Goal: Information Seeking & Learning: Learn about a topic

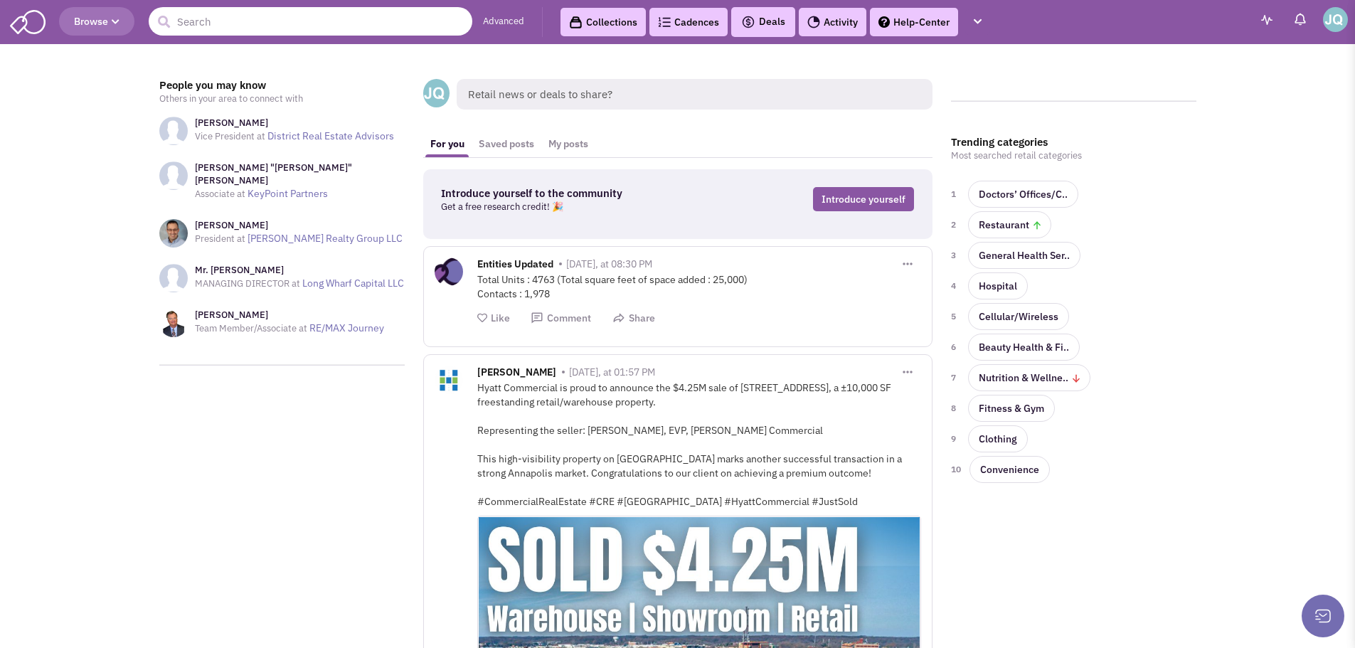
click at [332, 26] on input "text" at bounding box center [311, 21] width 324 height 28
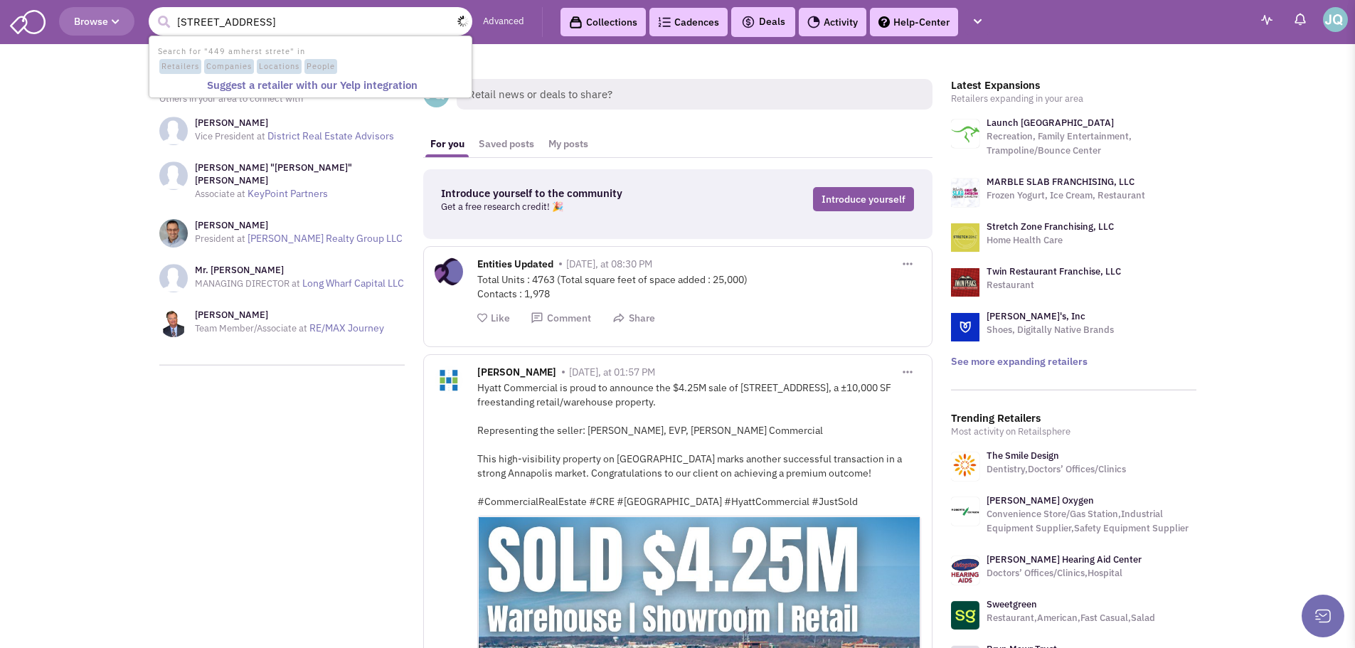
type input "[STREET_ADDRESS]"
click at [297, 67] on span "Locations" at bounding box center [279, 67] width 45 height 16
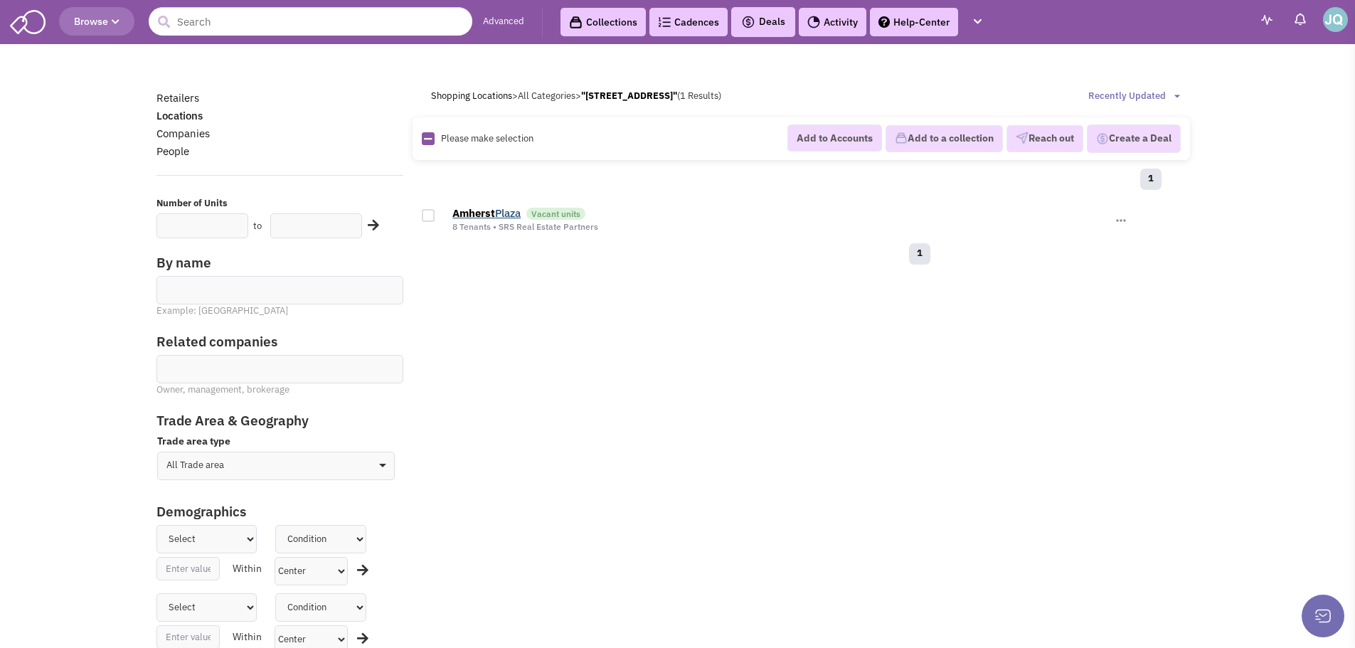
click at [495, 208] on b "Amherst" at bounding box center [474, 213] width 43 height 14
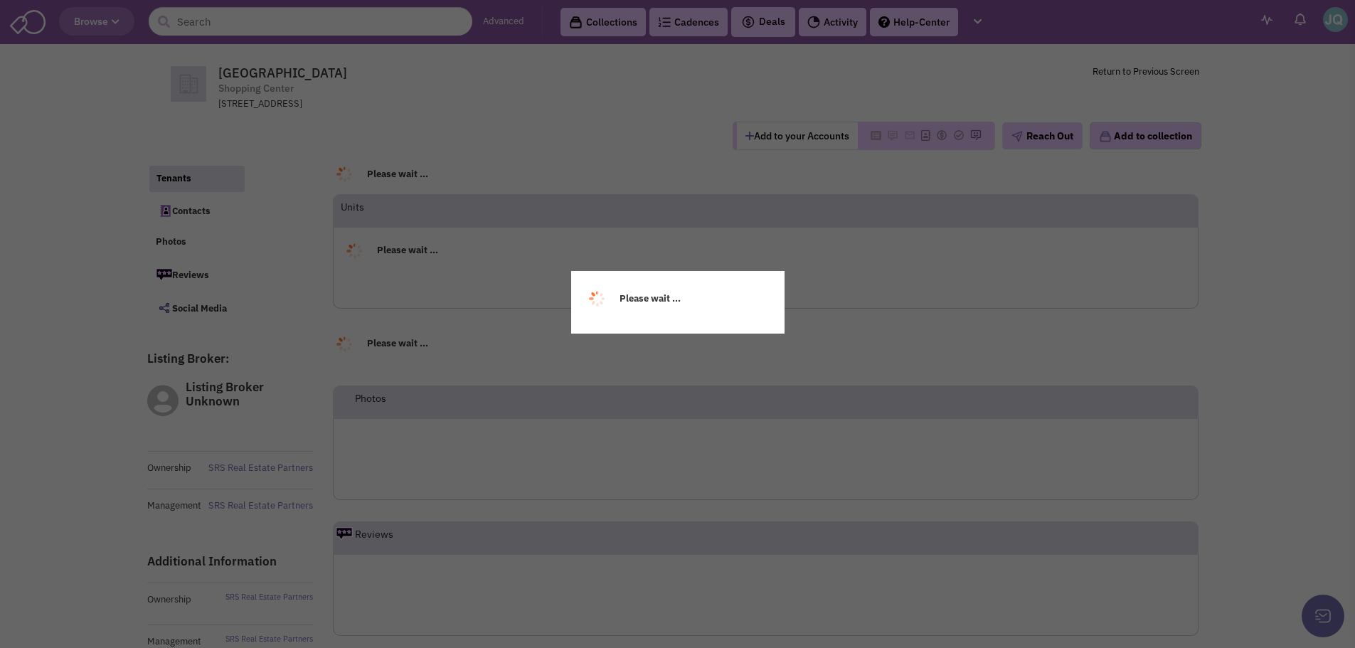
select select
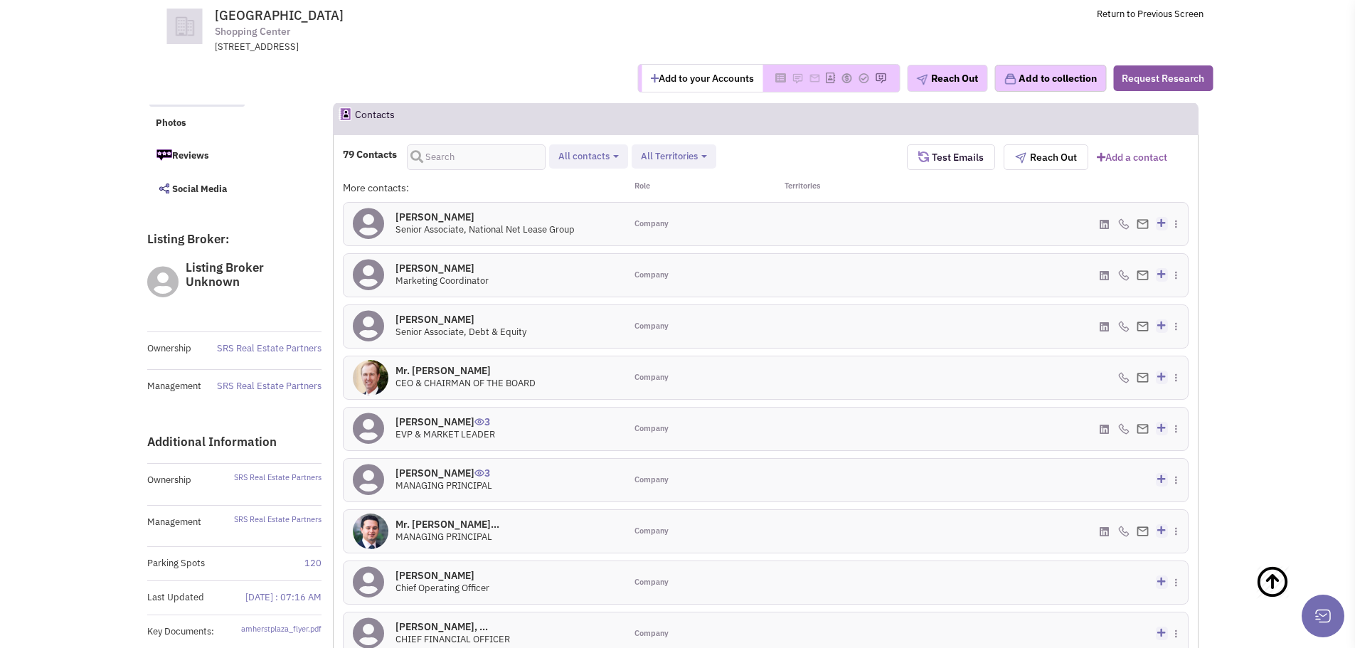
scroll to position [620, 0]
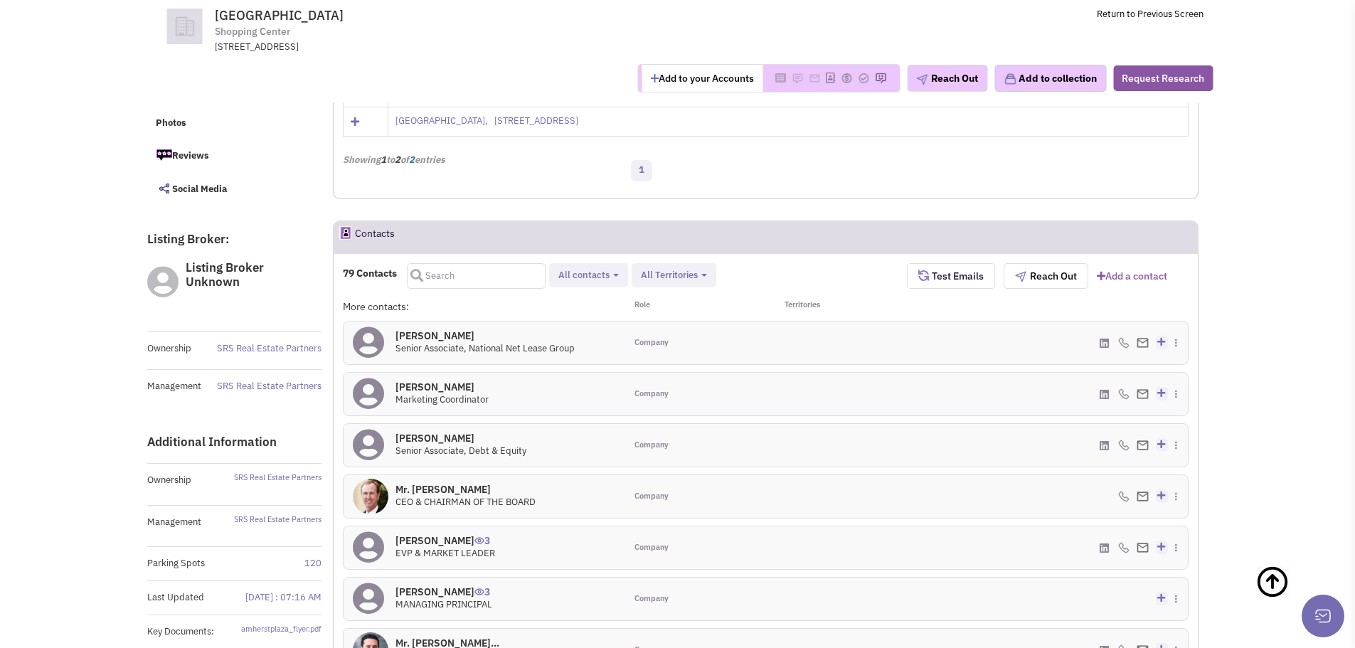
click at [440, 273] on input "text" at bounding box center [476, 276] width 139 height 26
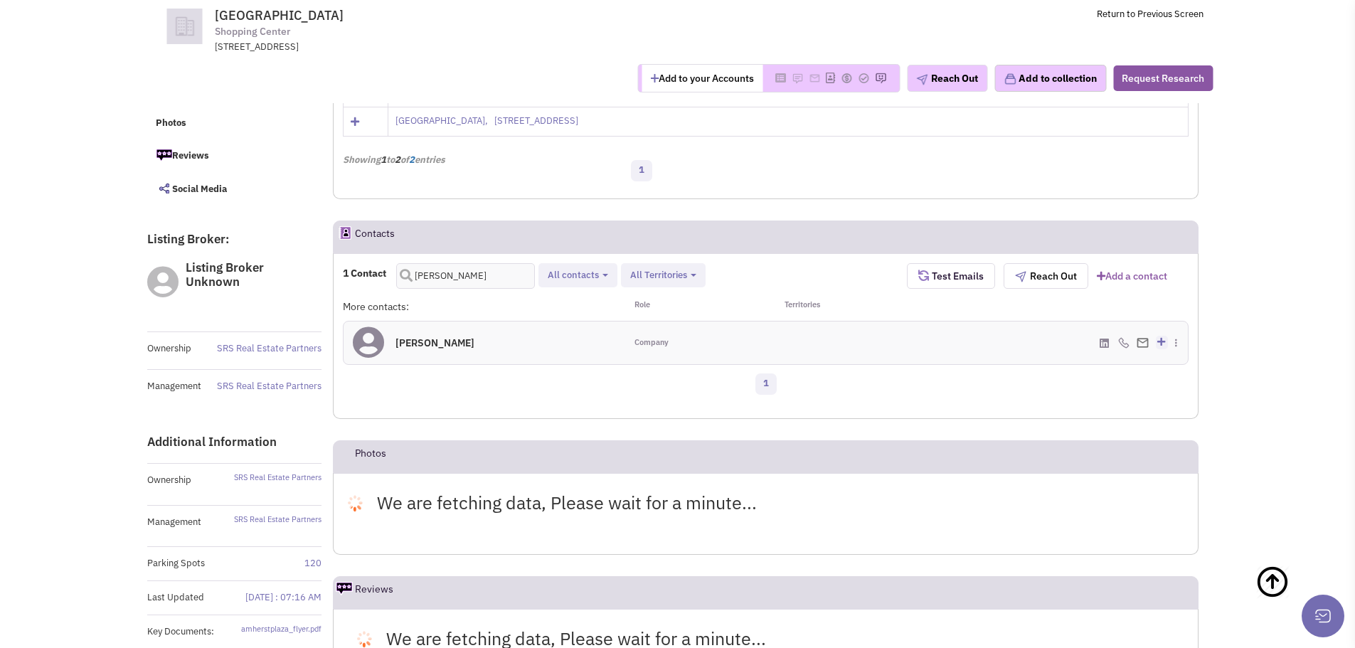
click at [410, 342] on h4 "Joe Quinn 0" at bounding box center [435, 343] width 79 height 13
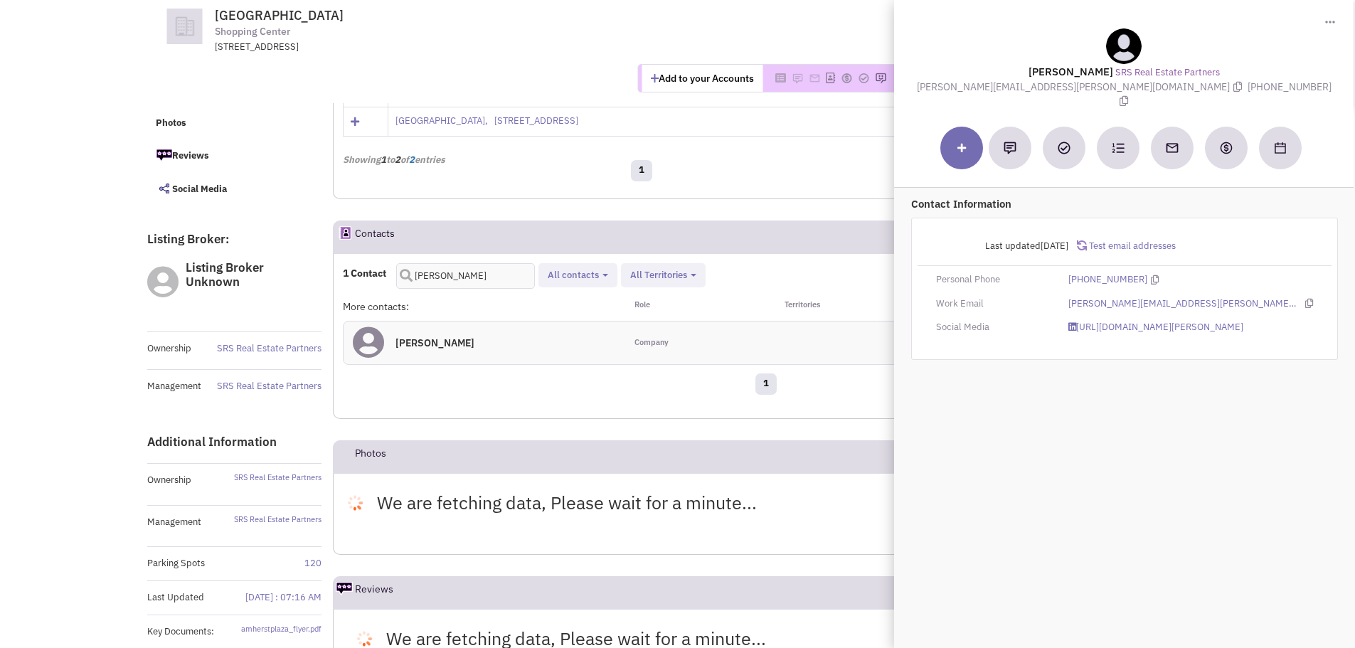
click at [732, 207] on div "GLA 11,640 Anchor GLA - Anchor Occupancy - Non Anchor GLA 11,640 Non Anchor Occ…" at bounding box center [766, 166] width 884 height 1458
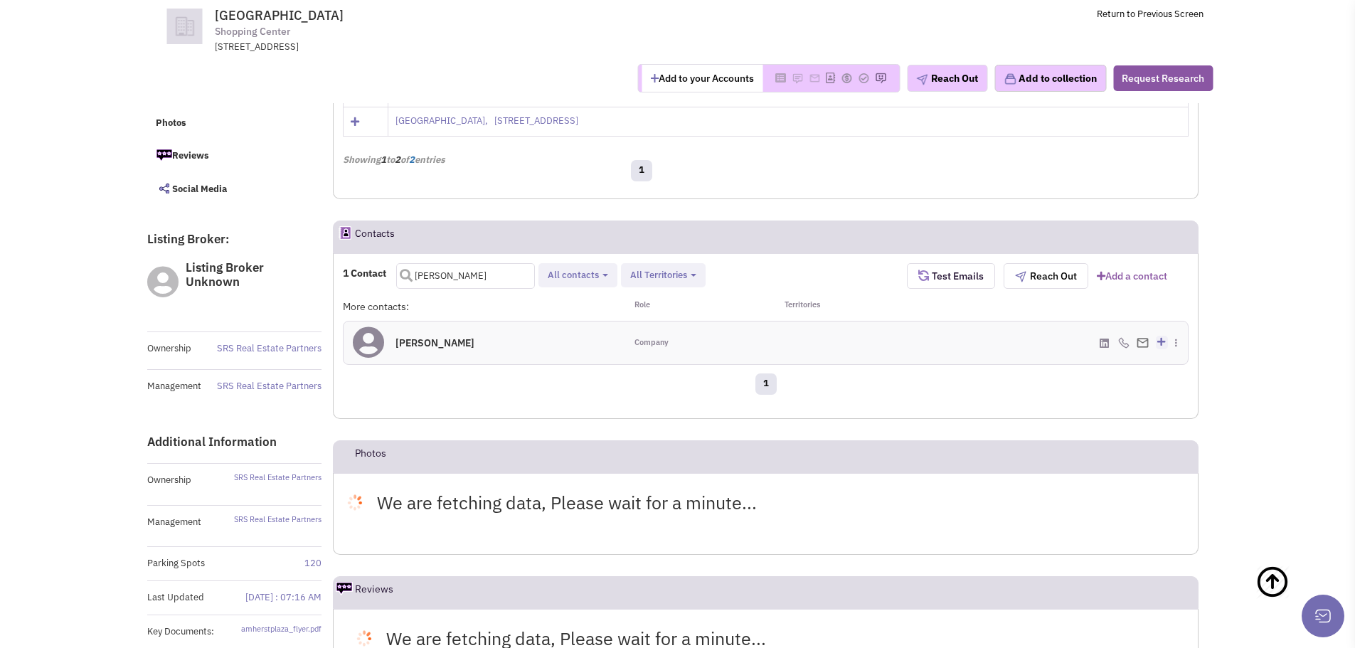
click at [458, 281] on input "quinn" at bounding box center [465, 276] width 139 height 26
type input "q"
click at [786, 278] on div "1 Contact Company contacts Site selection decision makers Verified contacts All…" at bounding box center [625, 276] width 564 height 26
click at [500, 277] on input "text" at bounding box center [465, 276] width 139 height 26
type input "'"
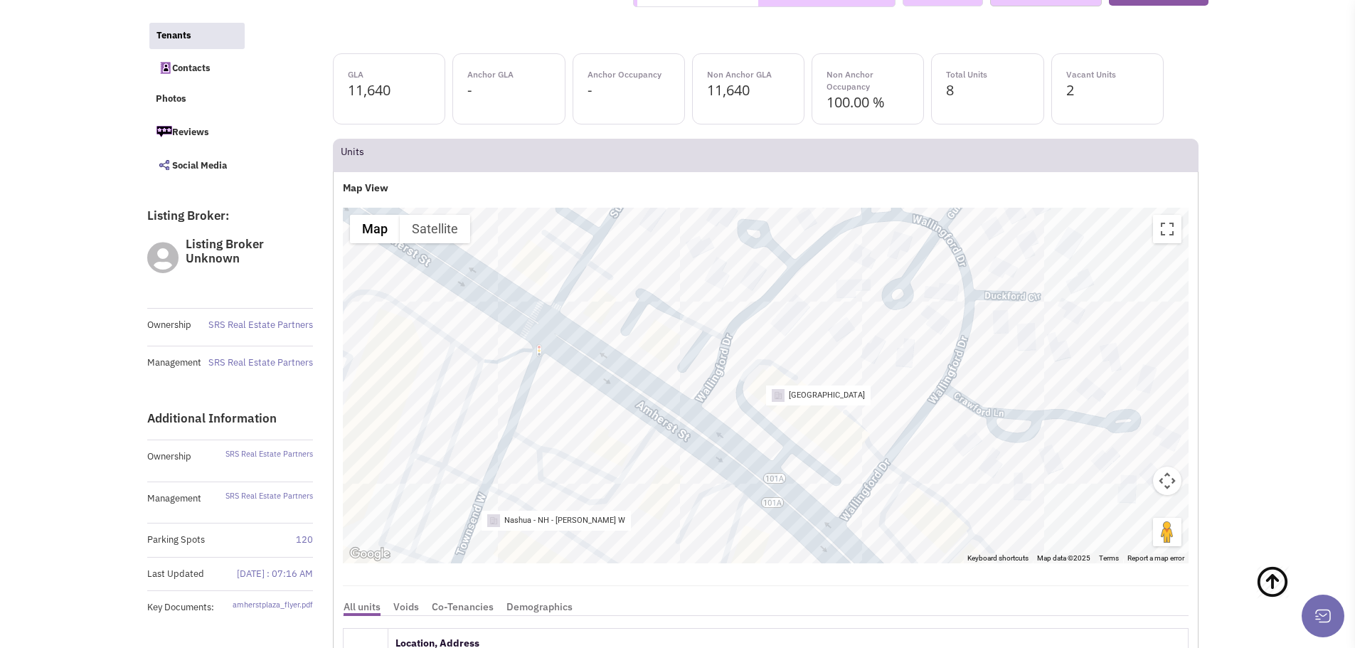
scroll to position [0, 0]
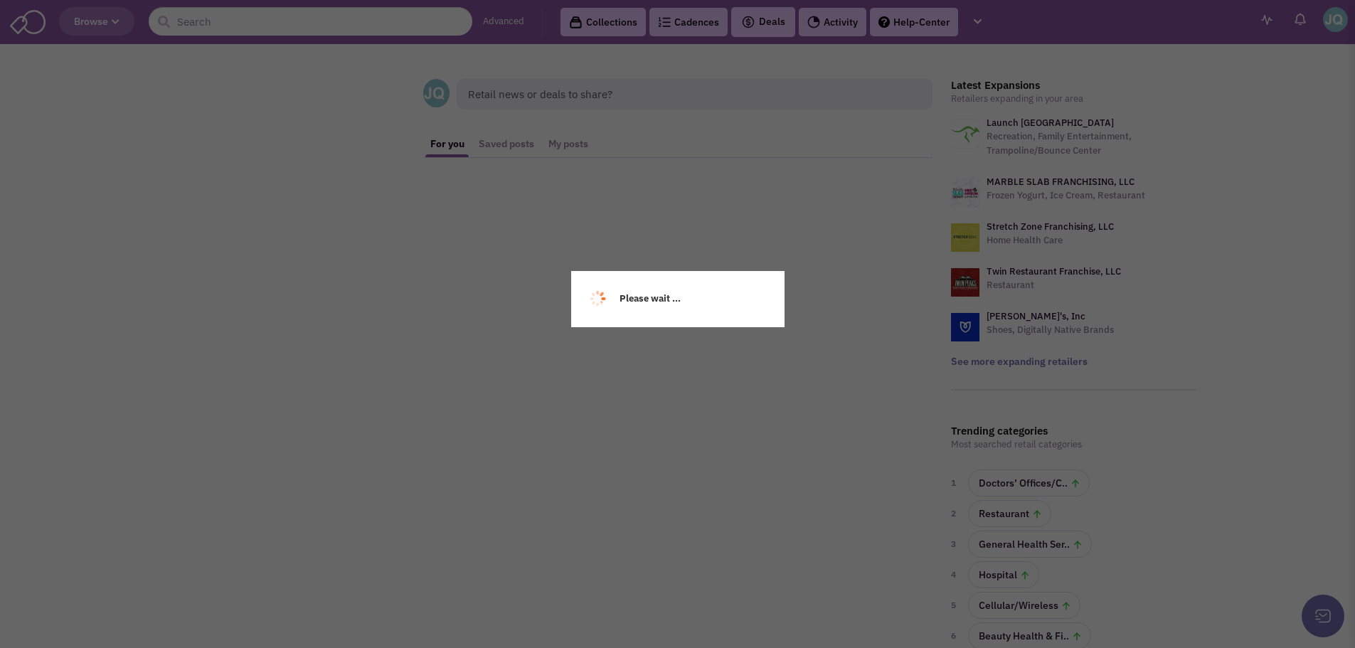
click at [247, 24] on div "Please wait ..." at bounding box center [677, 324] width 1355 height 648
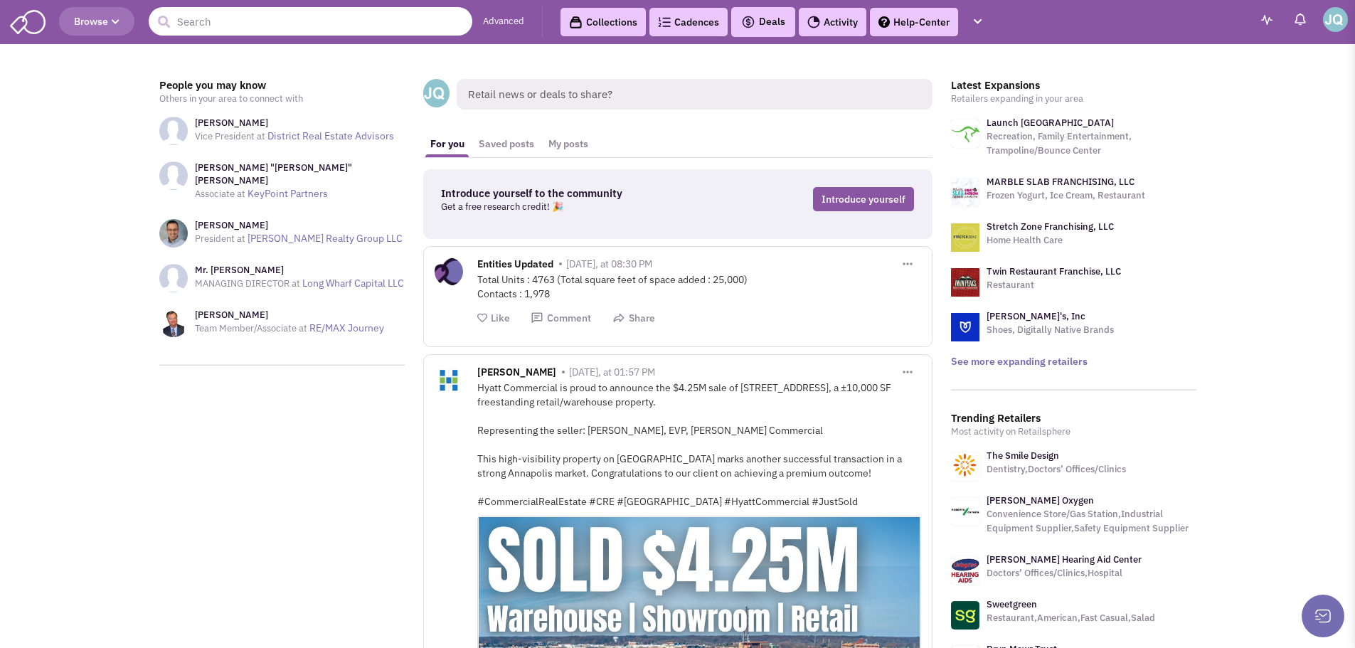
click at [260, 24] on input "text" at bounding box center [311, 21] width 324 height 28
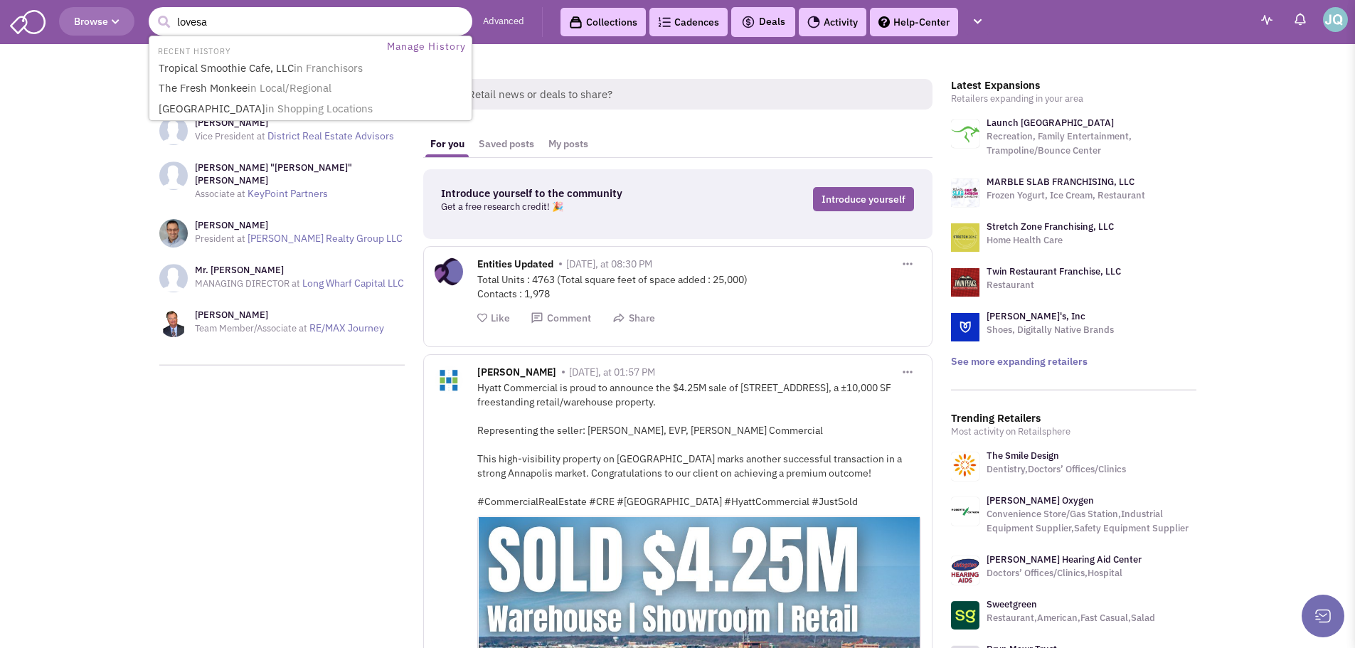
type input "lovesac"
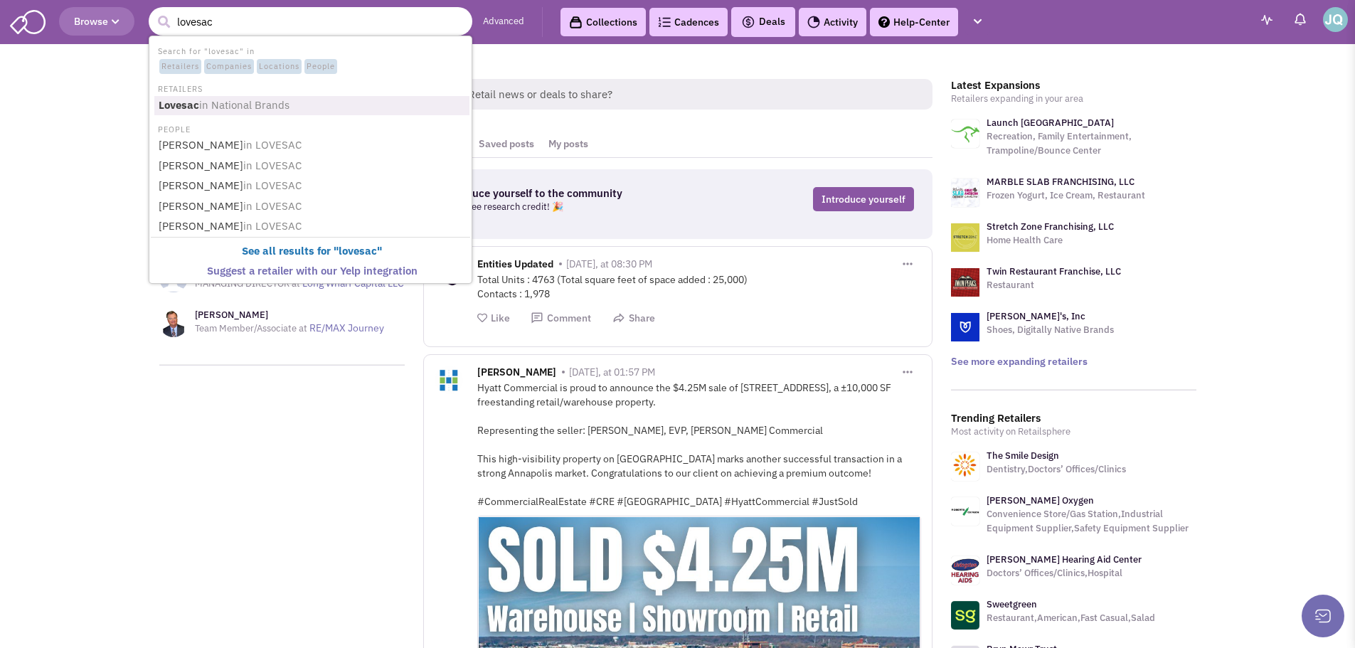
drag, startPoint x: 249, startPoint y: 104, endPoint x: 255, endPoint y: 134, distance: 30.6
click at [249, 105] on span "in National Brands" at bounding box center [244, 105] width 90 height 14
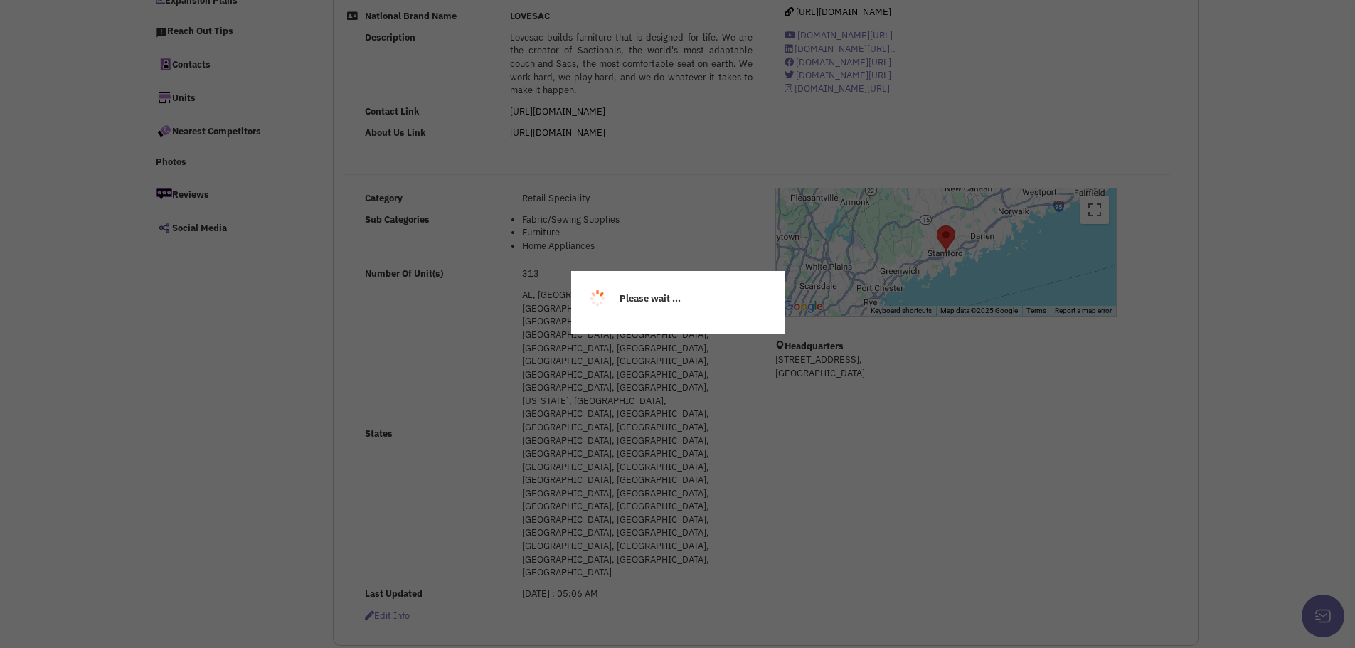
select select
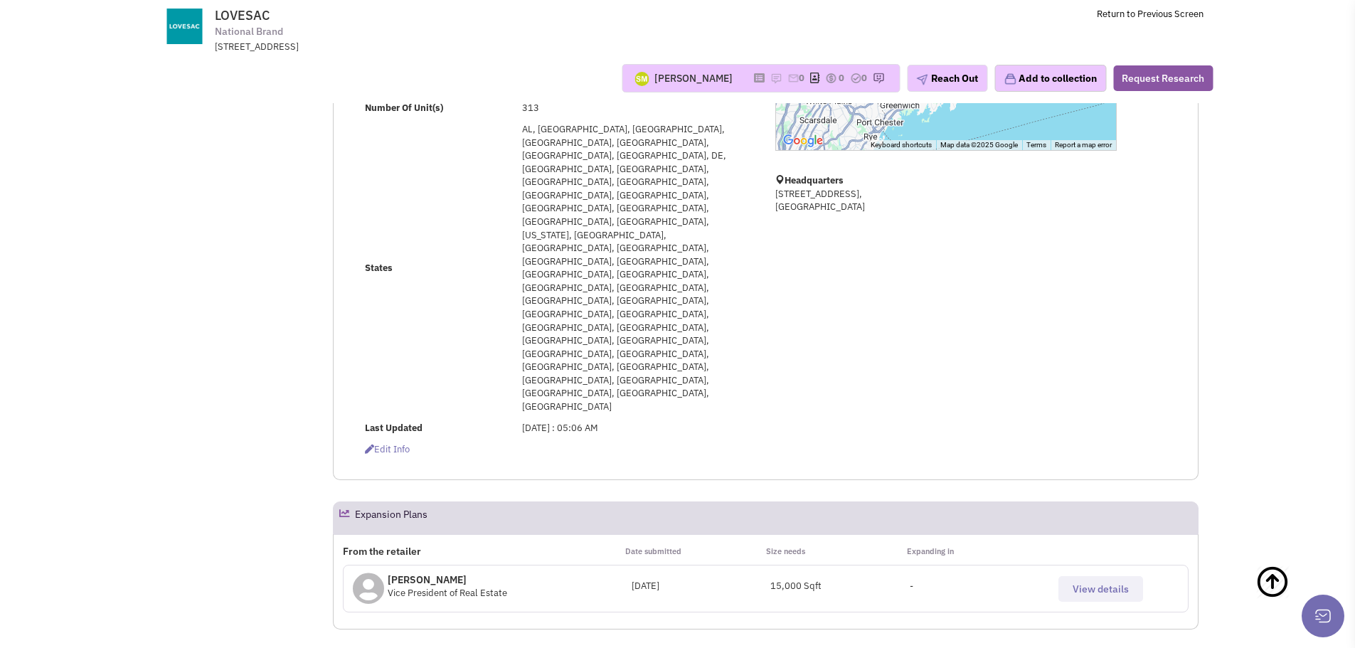
scroll to position [356, 0]
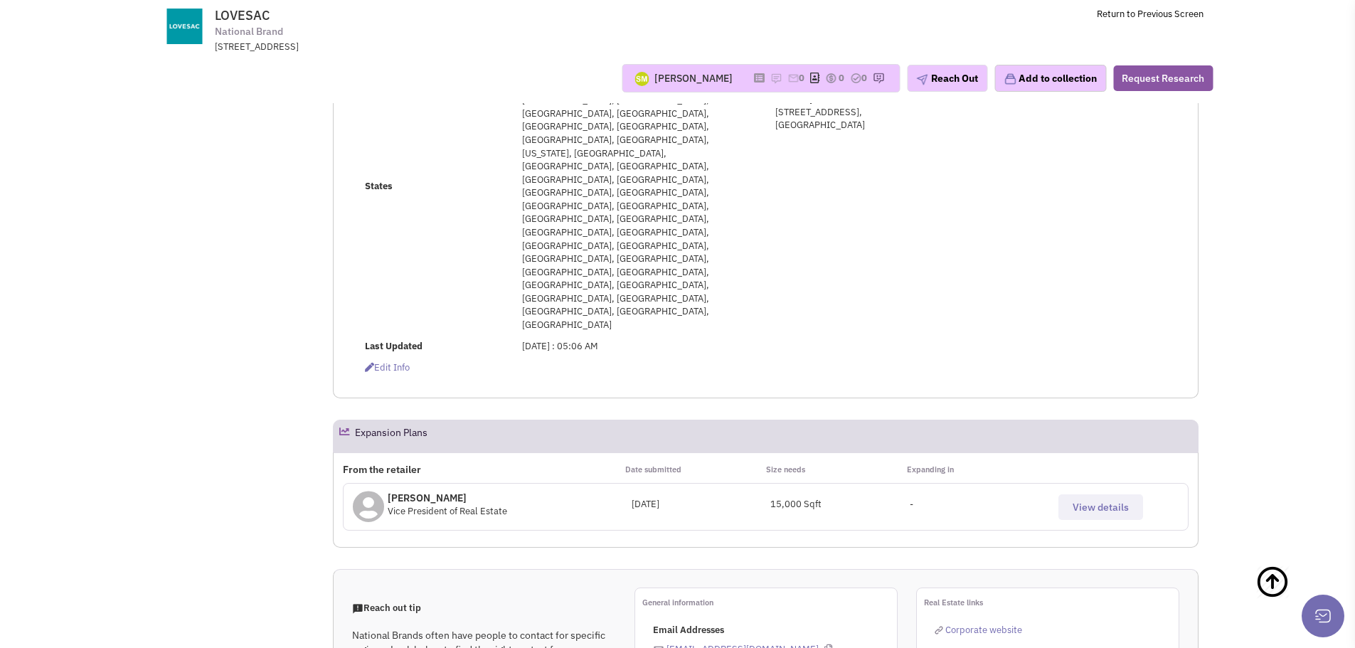
click at [1107, 501] on span "View details" at bounding box center [1101, 507] width 56 height 13
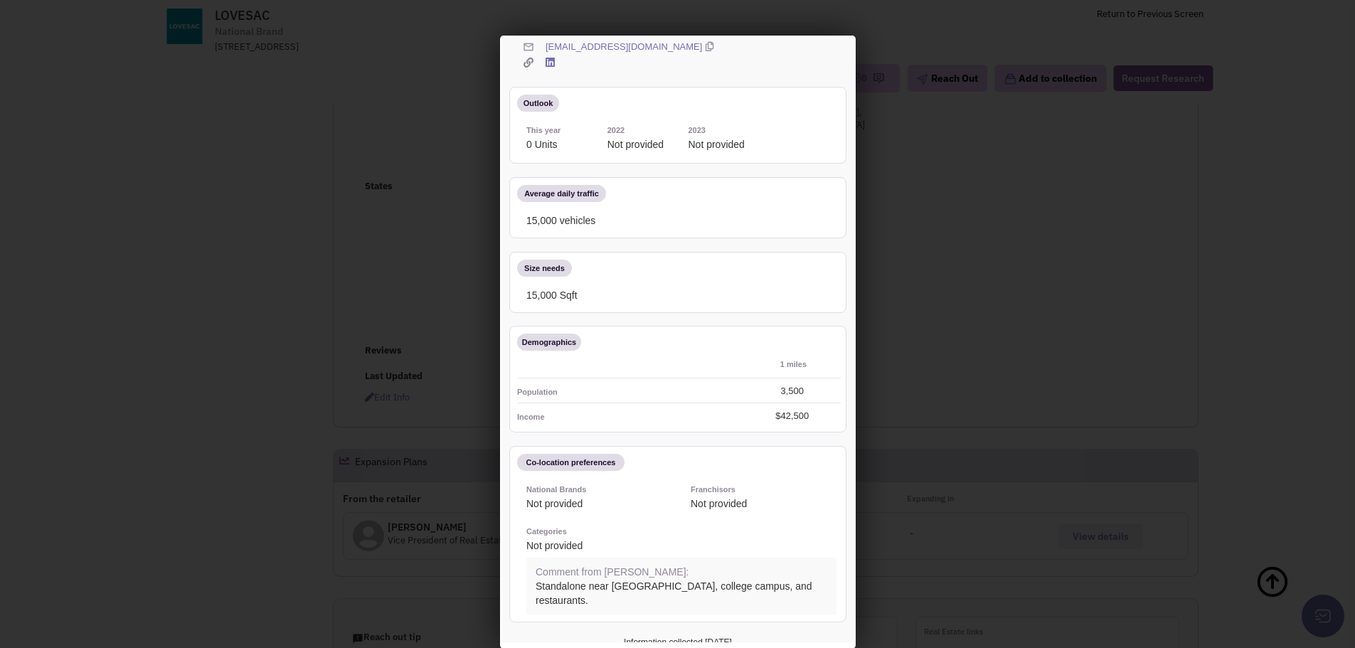
scroll to position [128, 0]
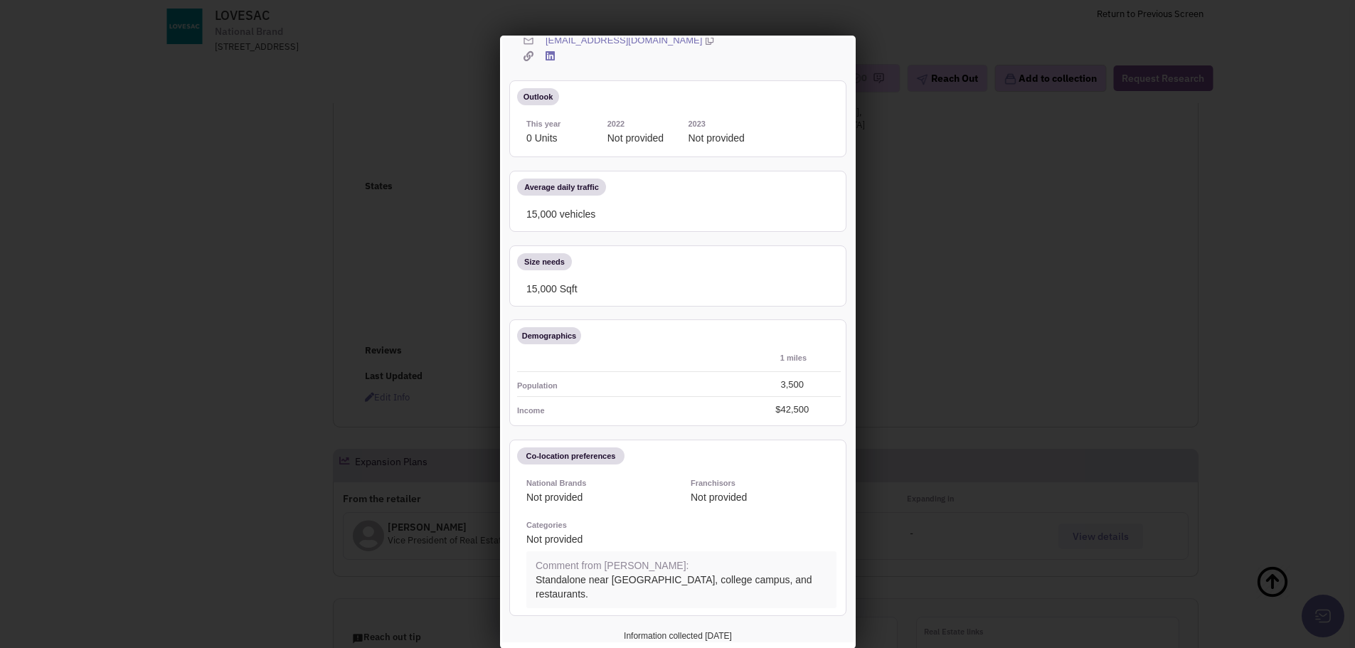
click at [1004, 333] on div at bounding box center [677, 324] width 1355 height 648
select select
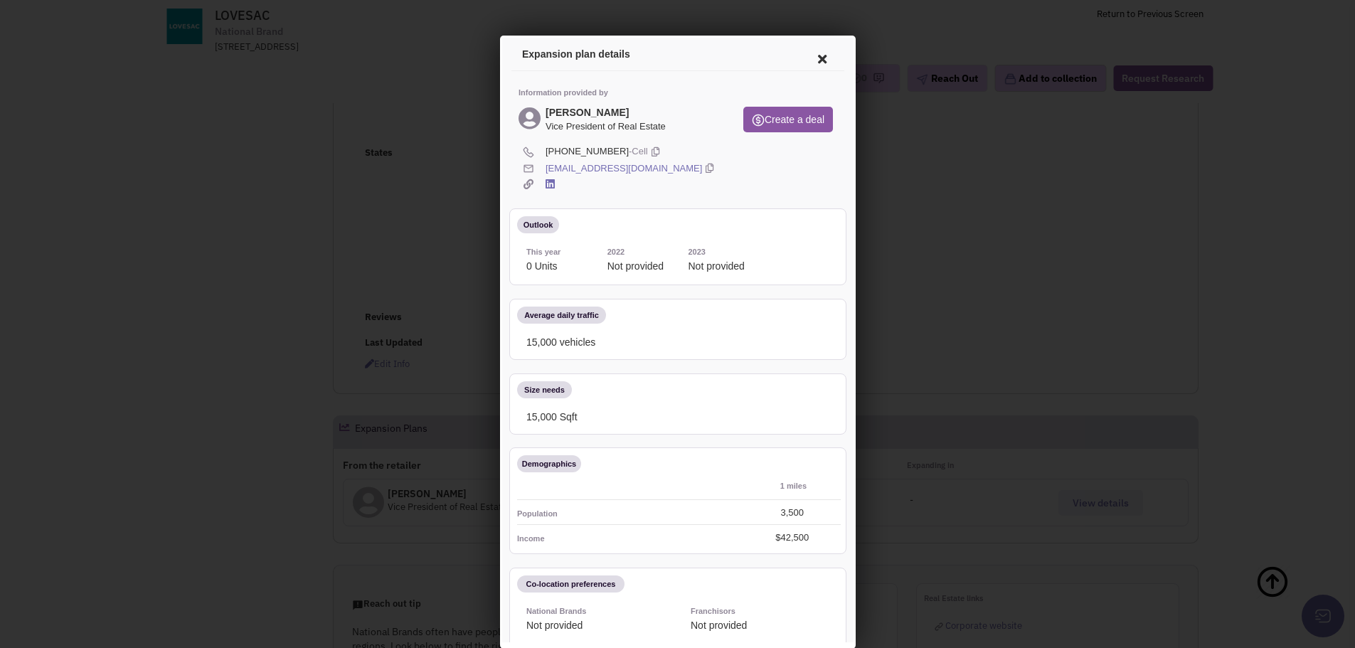
click at [810, 53] on icon at bounding box center [820, 57] width 30 height 34
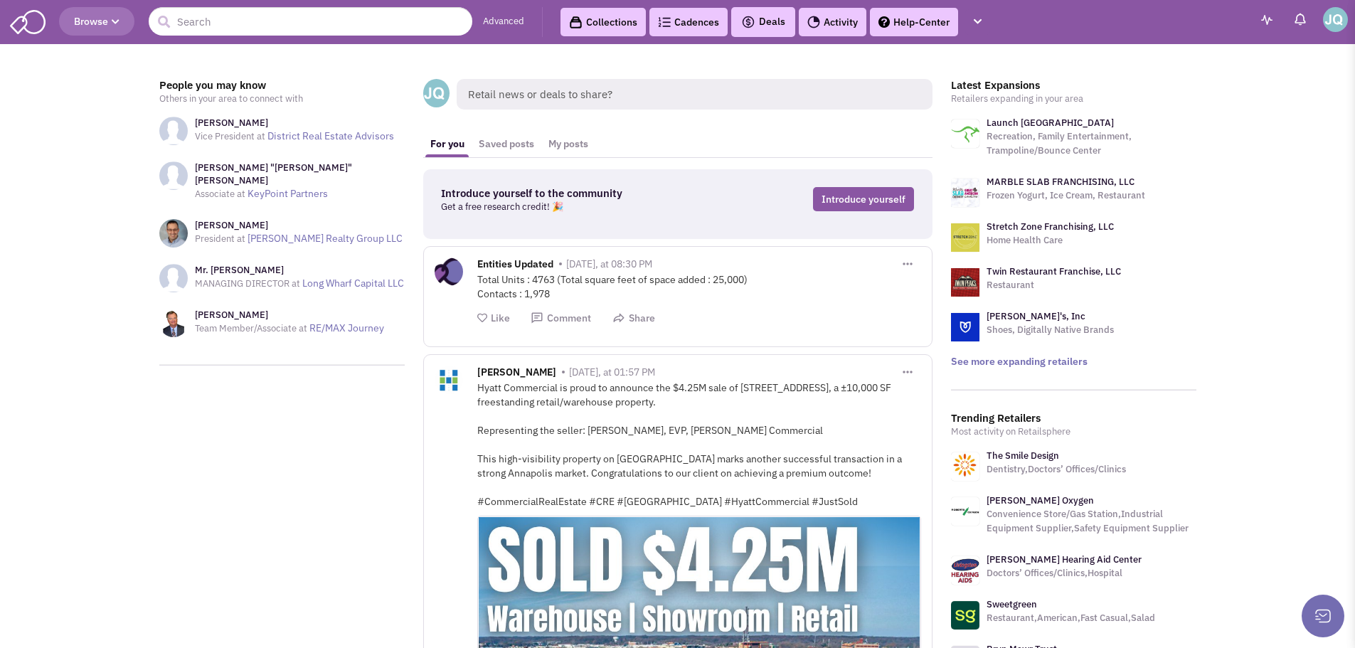
drag, startPoint x: 305, startPoint y: 40, endPoint x: 312, endPoint y: 2, distance: 38.4
click at [305, 39] on header "Browse Advanced Collections Cadences 0 Deals" at bounding box center [677, 22] width 1355 height 44
click at [312, 1] on header "Browse Advanced Collections Cadences 0 Deals" at bounding box center [677, 22] width 1355 height 44
click at [308, 9] on header "Browse Advanced Collections Cadences 0 Deals" at bounding box center [677, 22] width 1355 height 44
click at [307, 10] on input "text" at bounding box center [311, 21] width 324 height 28
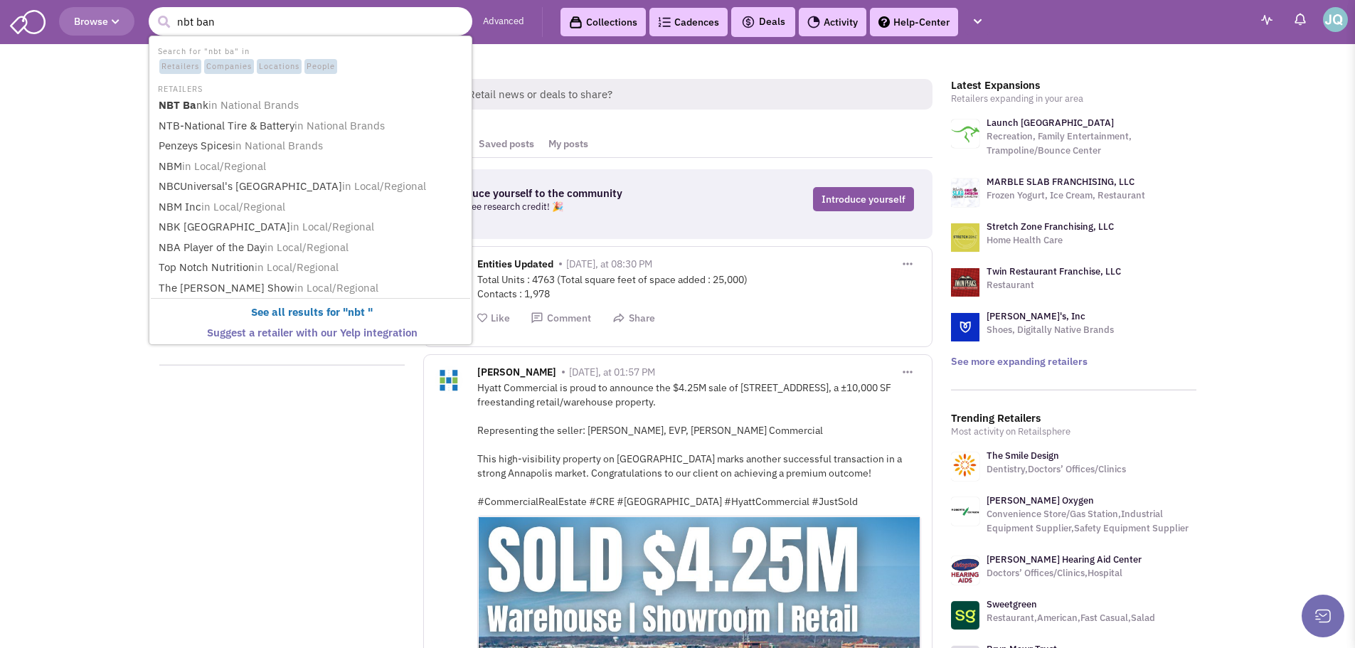
type input "nbt bank"
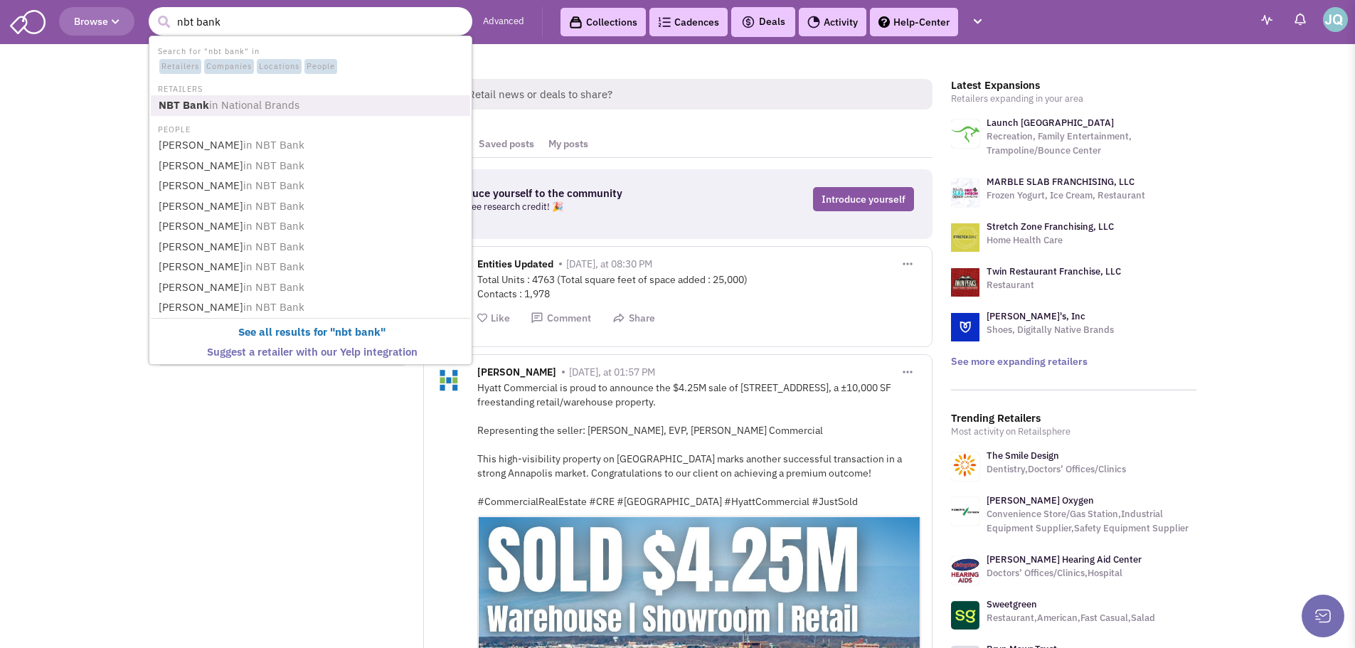
click at [245, 110] on span "in National Brands" at bounding box center [254, 105] width 90 height 14
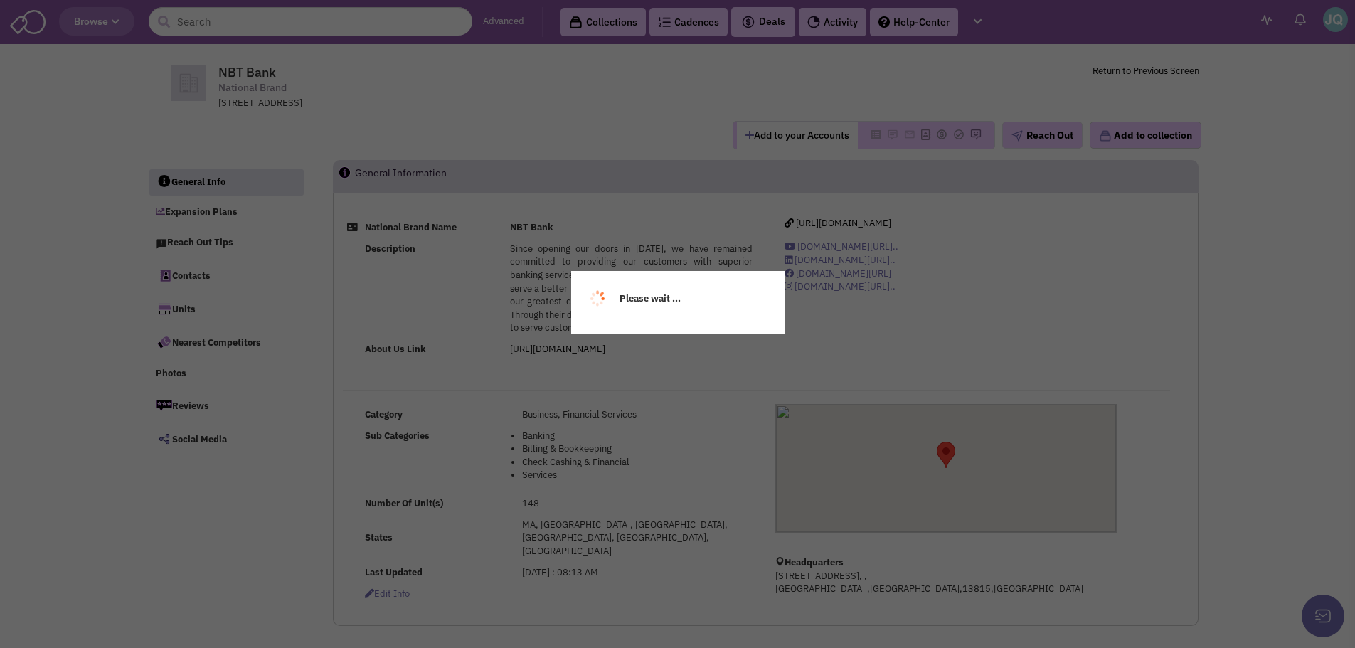
select select
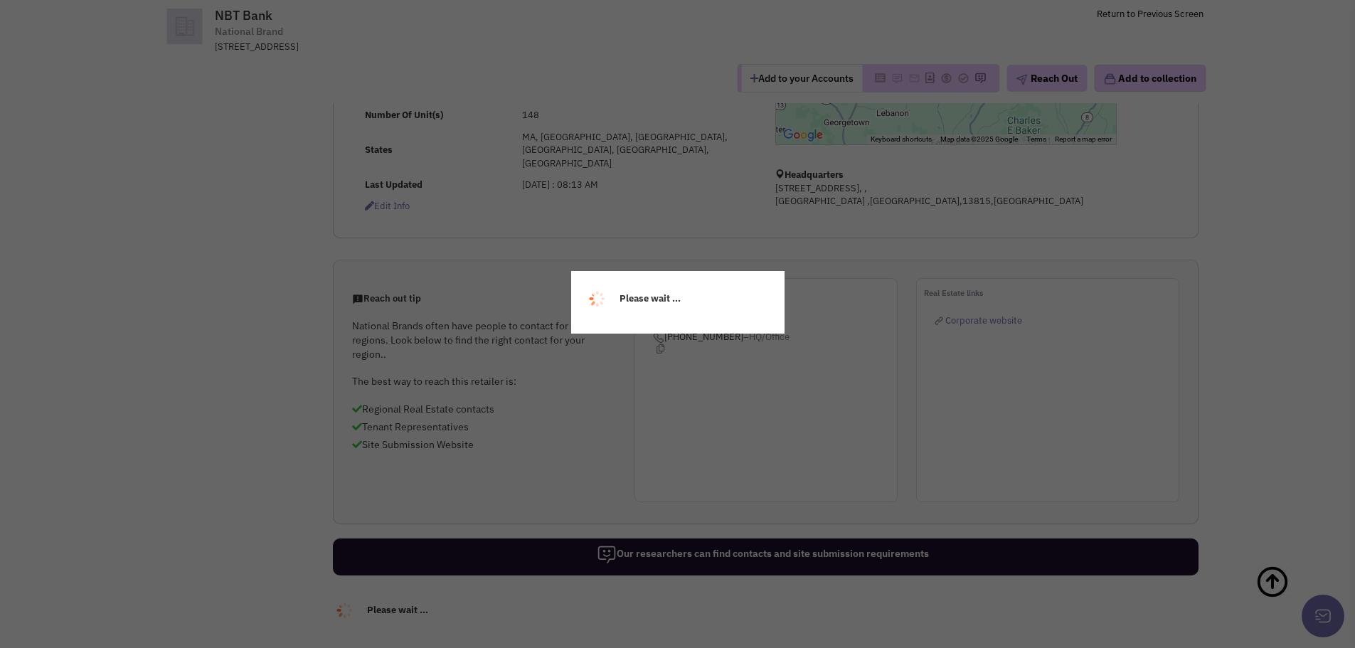
select select
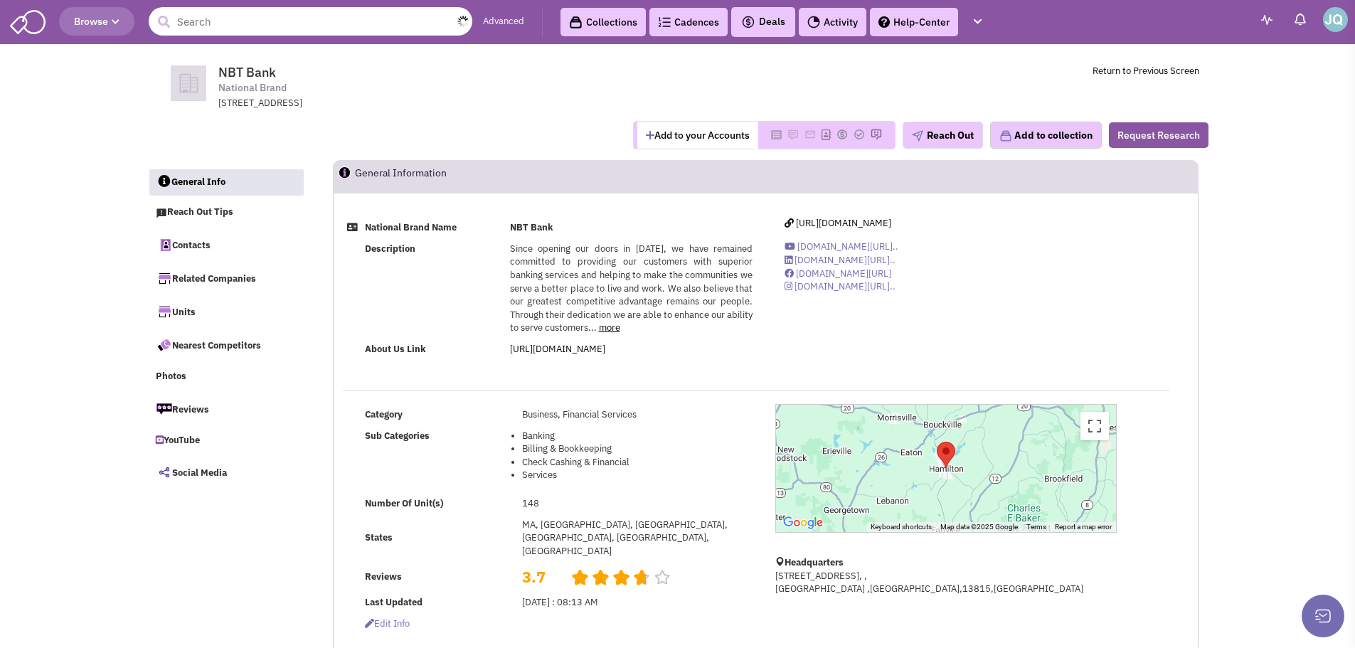
drag, startPoint x: 270, startPoint y: 21, endPoint x: 261, endPoint y: 23, distance: 8.8
click at [267, 22] on input "text" at bounding box center [311, 21] width 324 height 28
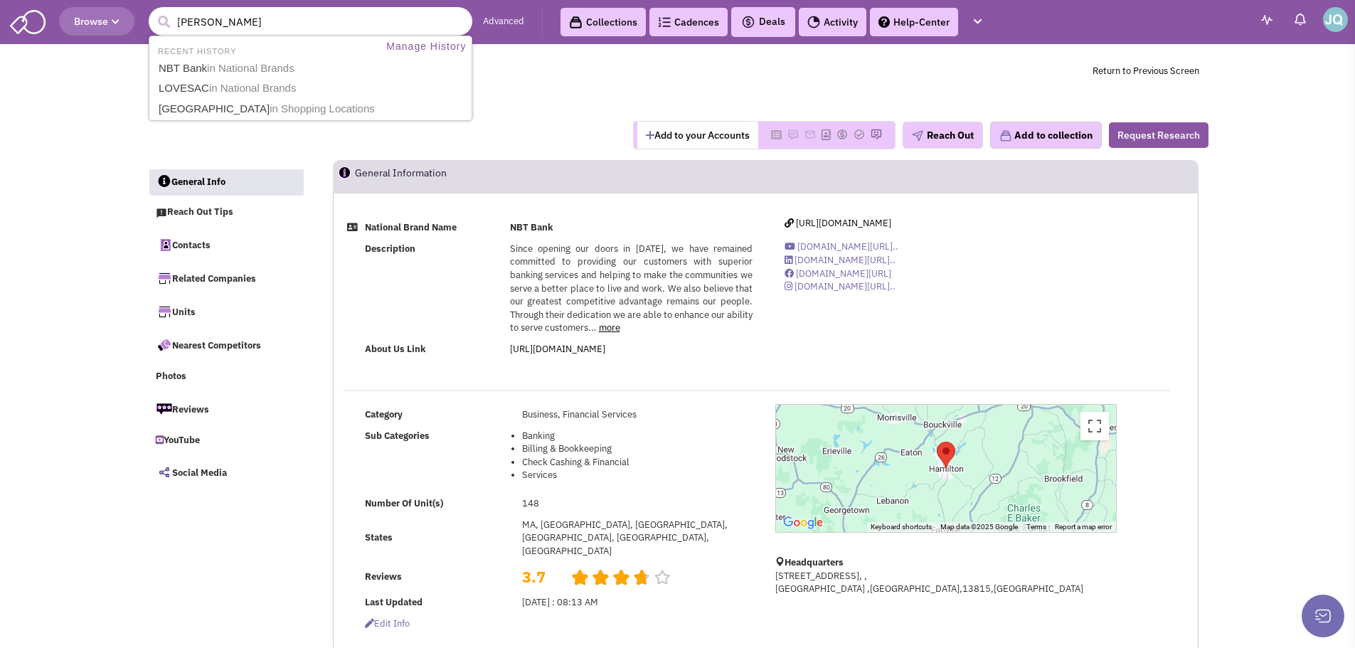
type input "milan laser"
